Goal: Transaction & Acquisition: Purchase product/service

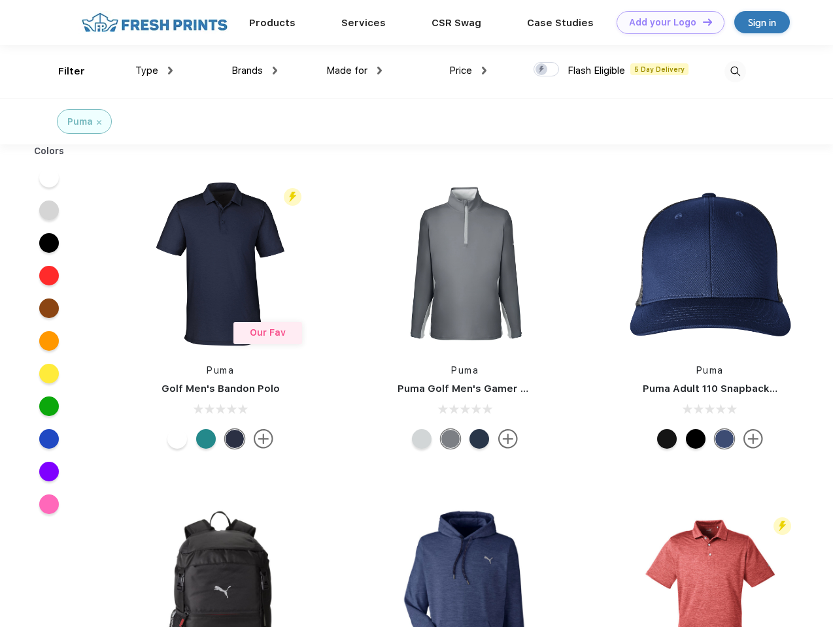
scroll to position [1, 0]
click at [665, 22] on link "Add your Logo Design Tool" at bounding box center [670, 22] width 108 height 23
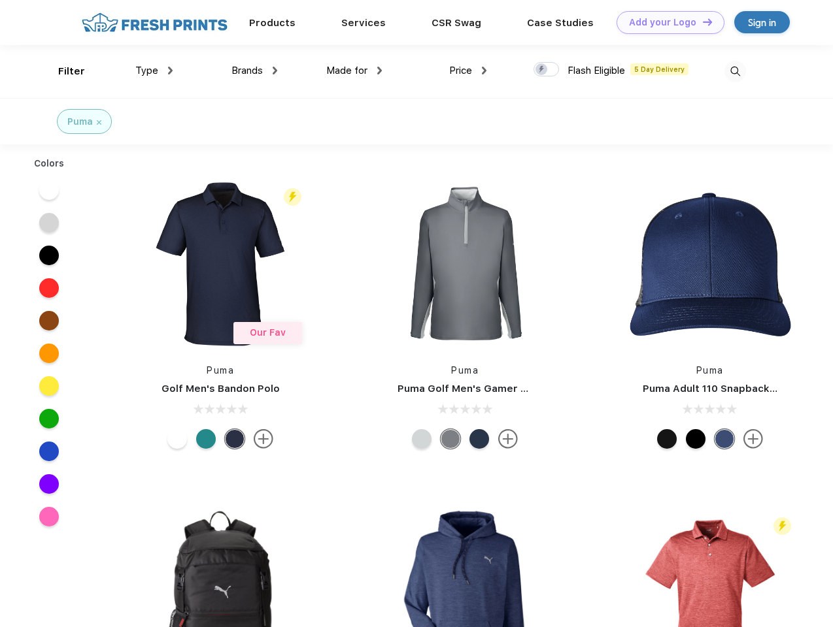
click at [0, 0] on div "Design Tool" at bounding box center [0, 0] width 0 height 0
click at [701, 22] on link "Add your Logo Design Tool" at bounding box center [670, 22] width 108 height 23
click at [63, 71] on div "Filter" at bounding box center [71, 71] width 27 height 15
click at [154, 71] on span "Type" at bounding box center [146, 71] width 23 height 12
click at [254, 71] on span "Brands" at bounding box center [246, 71] width 31 height 12
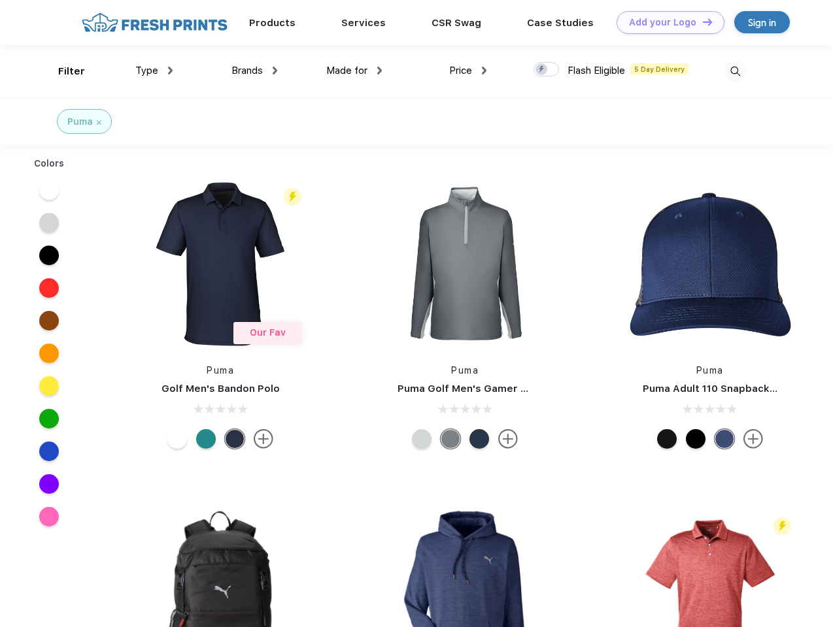
click at [354, 71] on span "Made for" at bounding box center [346, 71] width 41 height 12
click at [468, 71] on span "Price" at bounding box center [460, 71] width 23 height 12
click at [546, 70] on div at bounding box center [545, 69] width 25 height 14
click at [542, 70] on input "checkbox" at bounding box center [537, 65] width 8 height 8
click at [735, 71] on img at bounding box center [735, 72] width 22 height 22
